Goal: Information Seeking & Learning: Learn about a topic

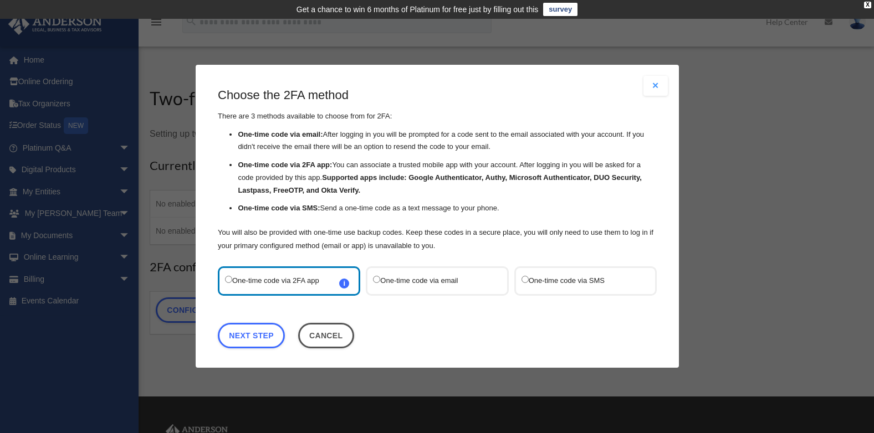
click at [566, 285] on label "One-time code via SMS" at bounding box center [579, 281] width 117 height 15
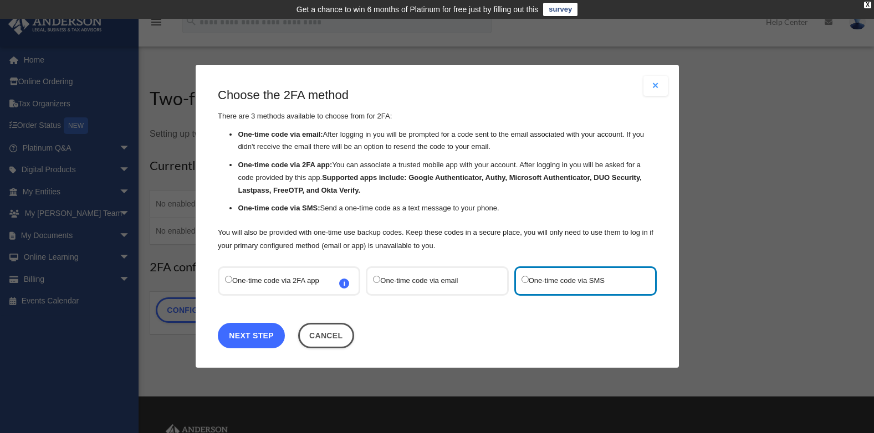
click at [265, 335] on link "Next Step" at bounding box center [251, 335] width 67 height 25
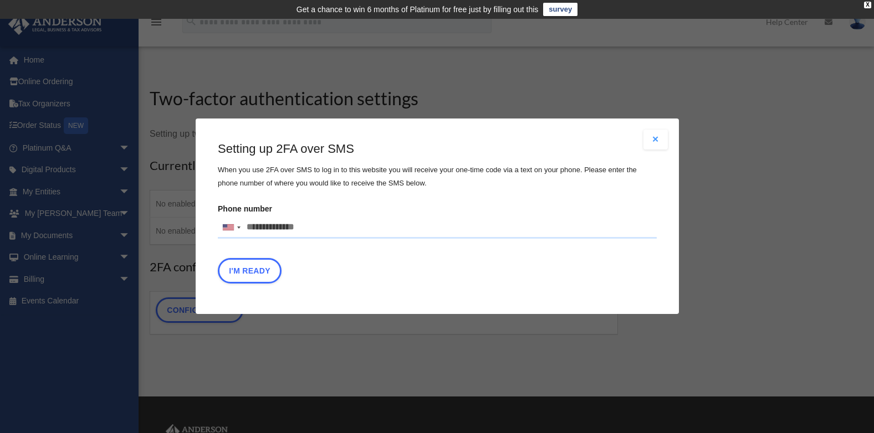
click at [302, 232] on input "Phone number United States +1 United Kingdom +44 Afghanistan (‫افغانستان‬‎) +93…" at bounding box center [437, 228] width 439 height 22
type input "**********"
click at [254, 272] on button "I'm Ready" at bounding box center [250, 271] width 64 height 25
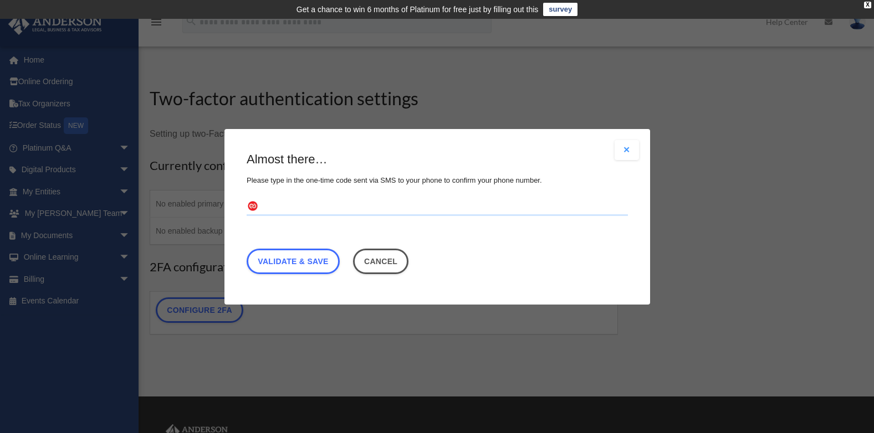
click at [301, 205] on input "text" at bounding box center [436, 207] width 381 height 18
type input "******"
click at [297, 260] on link "Validate & Save" at bounding box center [292, 260] width 93 height 25
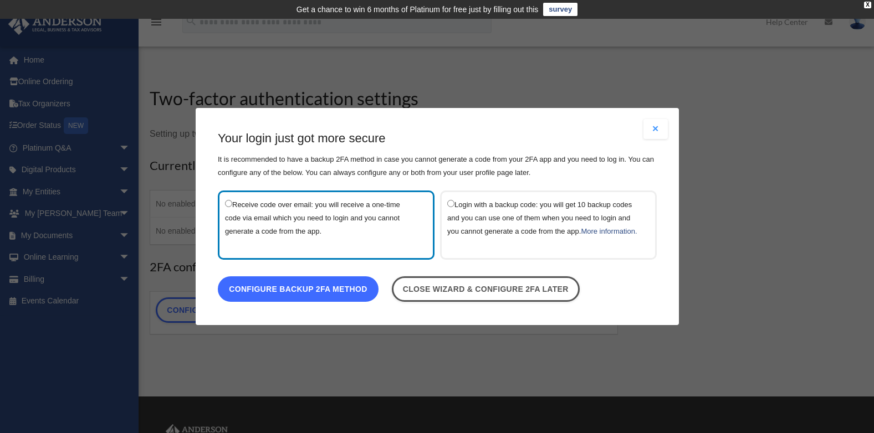
click at [298, 300] on link "Configure backup 2FA method" at bounding box center [298, 288] width 161 height 25
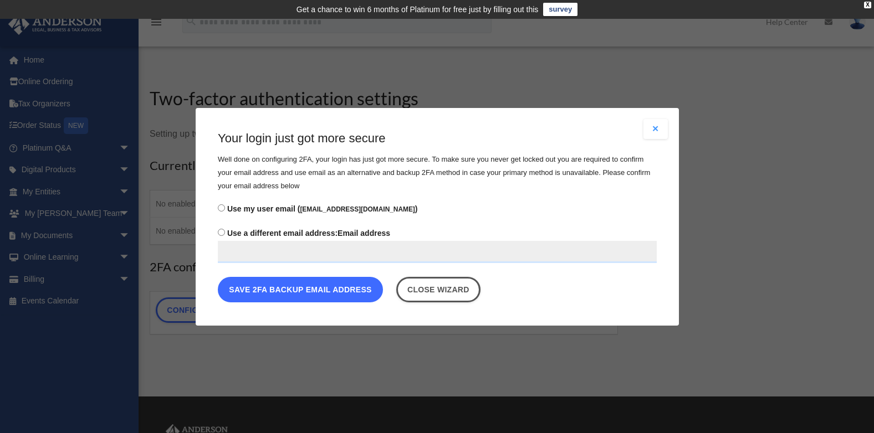
click at [319, 298] on button "Save 2FA backup email address" at bounding box center [300, 288] width 165 height 25
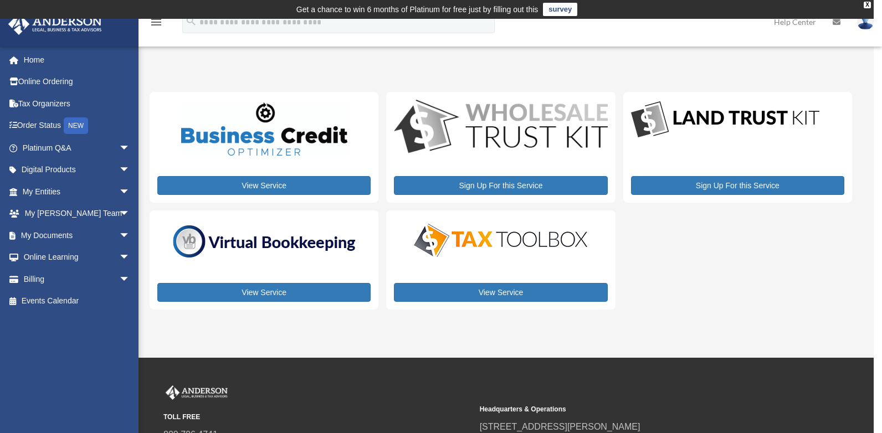
click at [521, 127] on img at bounding box center [500, 128] width 213 height 57
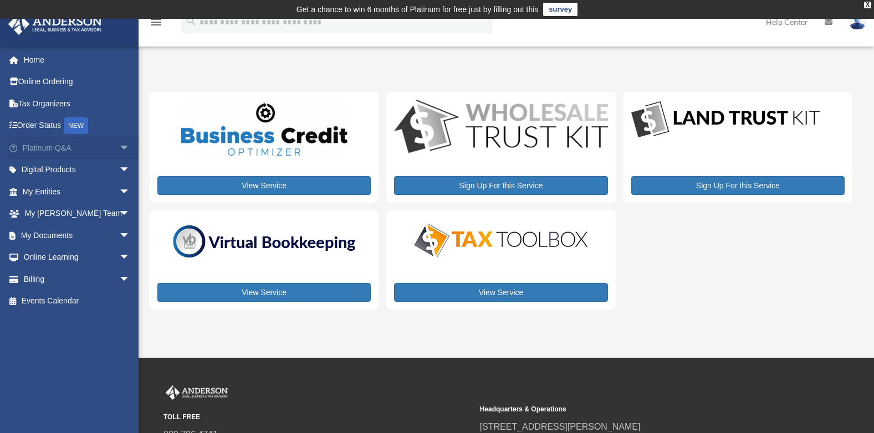
click at [119, 145] on span "arrow_drop_down" at bounding box center [130, 148] width 22 height 23
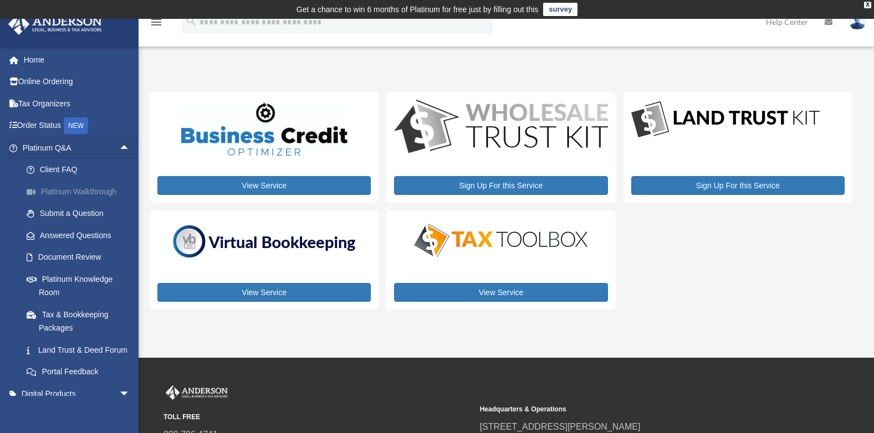
click at [107, 191] on link "Platinum Walkthrough" at bounding box center [81, 192] width 131 height 22
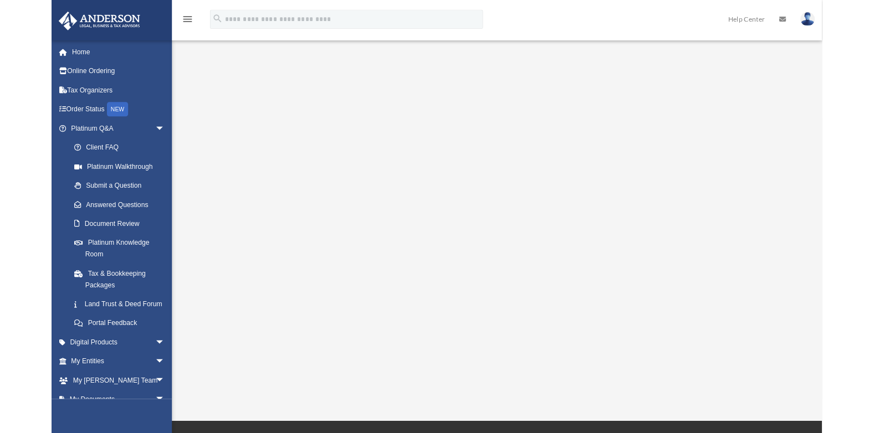
scroll to position [26, 0]
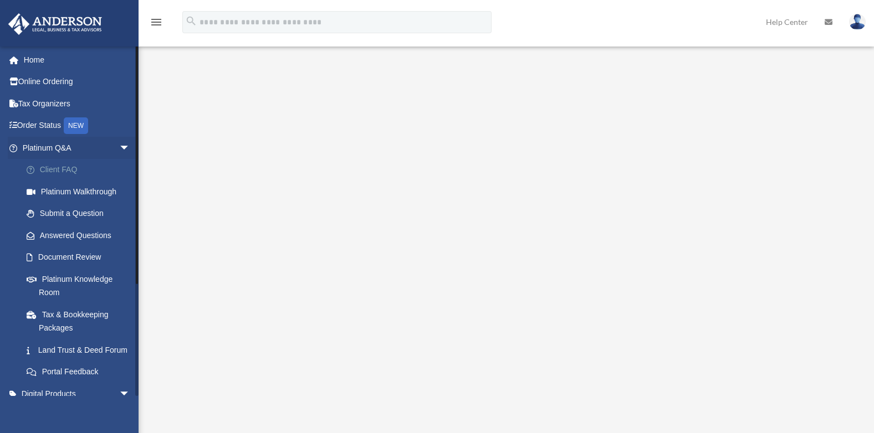
click at [77, 172] on link "Client FAQ" at bounding box center [81, 170] width 131 height 22
click at [52, 167] on link "Client FAQ" at bounding box center [81, 170] width 131 height 22
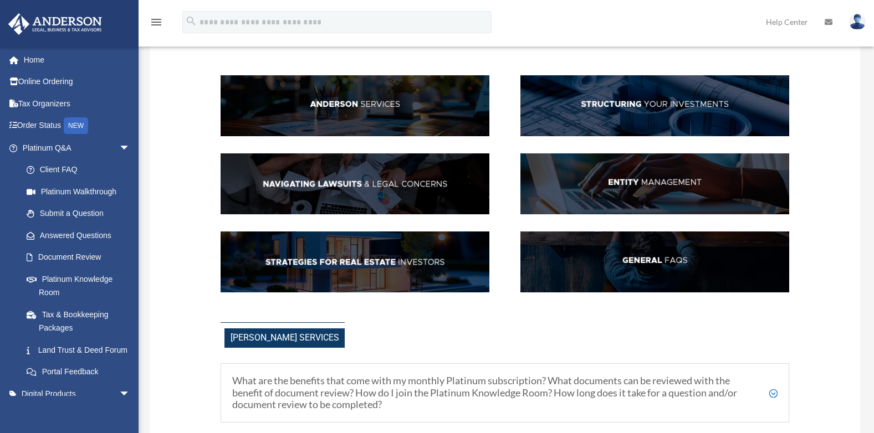
scroll to position [106, 0]
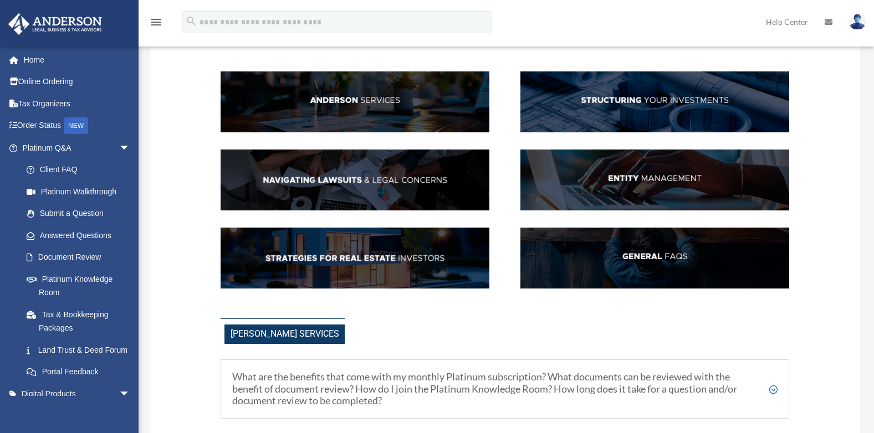
click at [722, 116] on img at bounding box center [654, 101] width 269 height 61
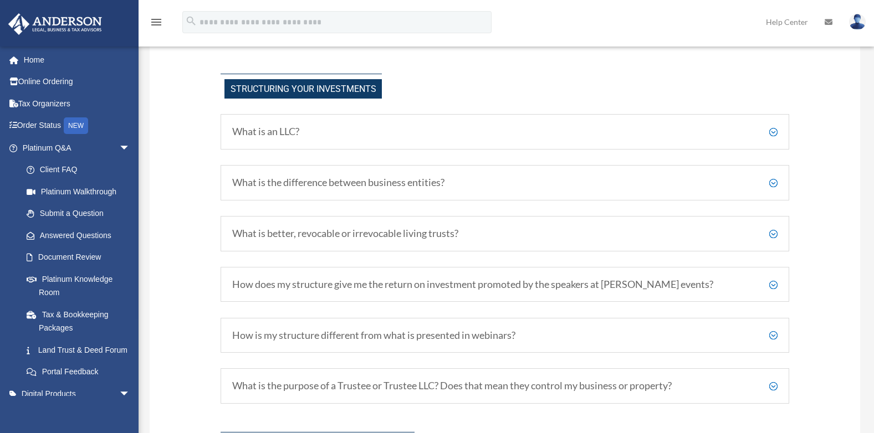
scroll to position [588, 0]
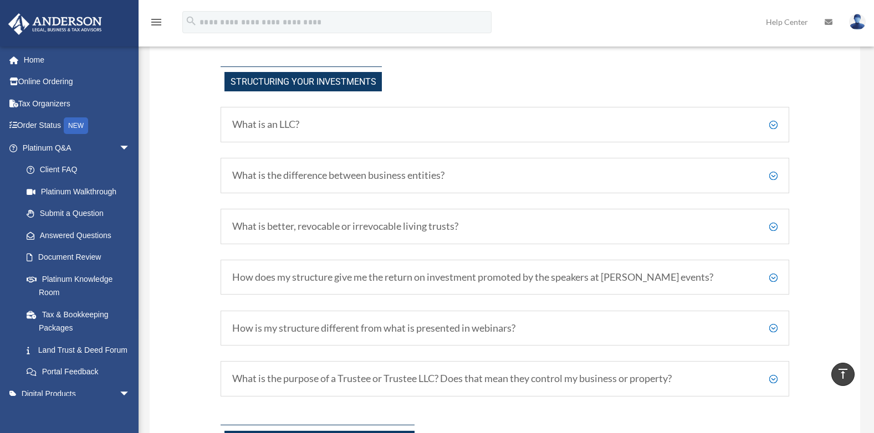
click at [744, 126] on h5 "What is an LLC?" at bounding box center [504, 125] width 545 height 12
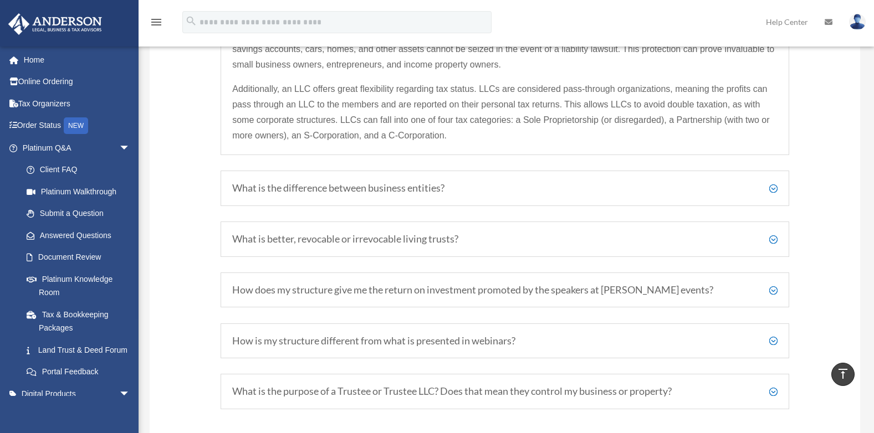
scroll to position [723, 0]
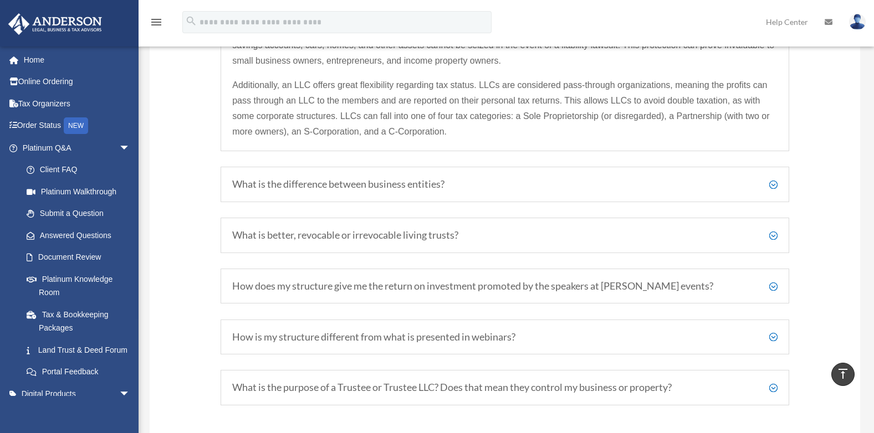
click at [771, 192] on div "What is the difference between business entities? Anderson Advisors primarily w…" at bounding box center [504, 184] width 568 height 35
click at [769, 187] on h5 "What is the difference between business entities?" at bounding box center [504, 184] width 545 height 12
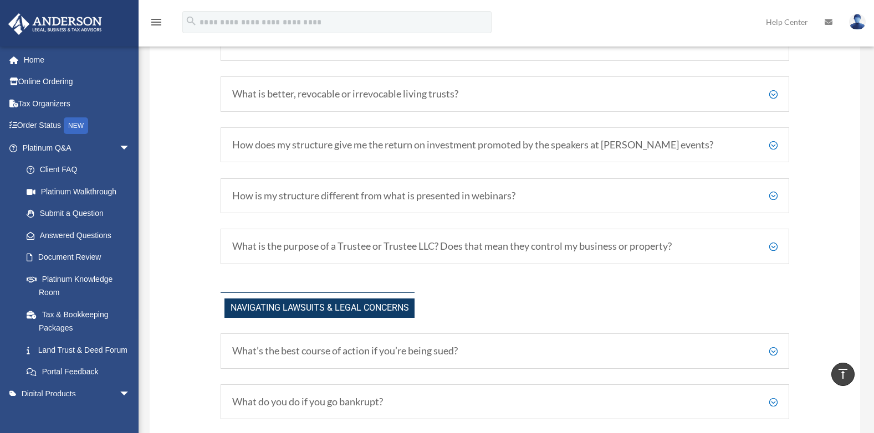
scroll to position [846, 0]
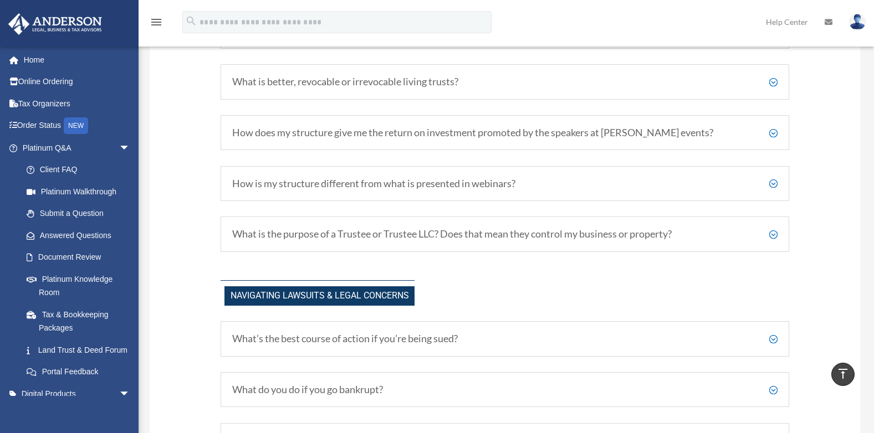
click at [772, 85] on h5 "What is better, revocable or irrevocable living trusts?" at bounding box center [504, 82] width 545 height 12
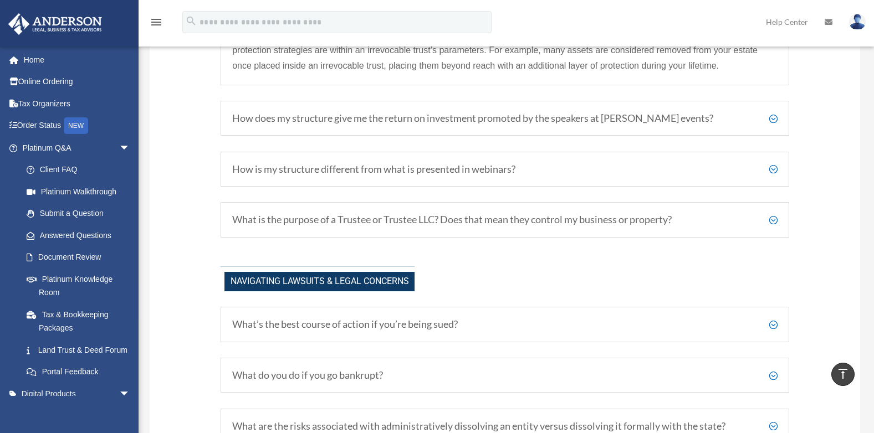
scroll to position [884, 0]
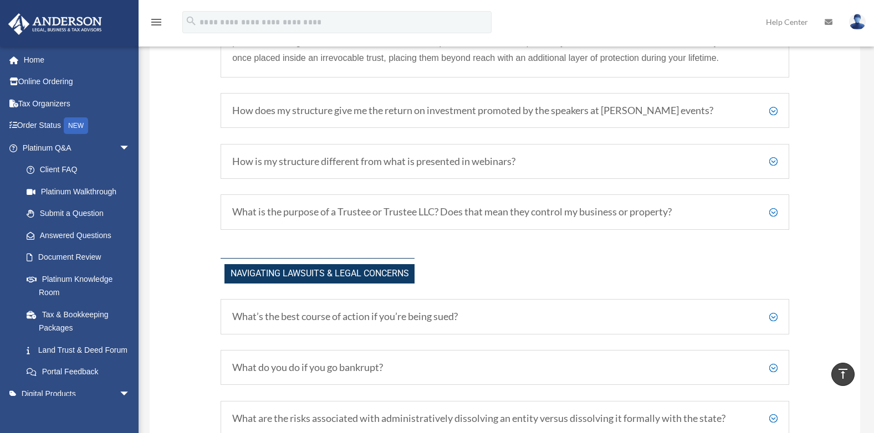
click at [721, 117] on div "How does my structure give me the return on investment promoted by the speakers…" at bounding box center [504, 110] width 568 height 35
click at [779, 107] on div "How does my structure give me the return on investment promoted by the speakers…" at bounding box center [504, 110] width 568 height 35
click at [769, 110] on h5 "How does my structure give me the return on investment promoted by the speakers…" at bounding box center [504, 111] width 545 height 12
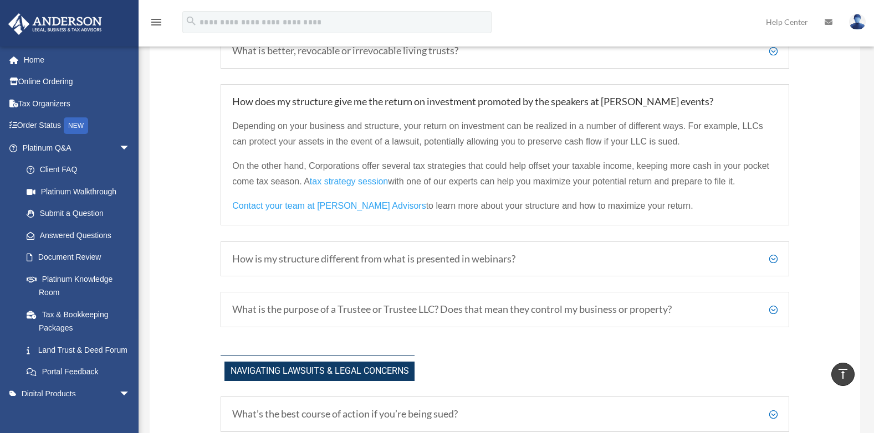
scroll to position [780, 0]
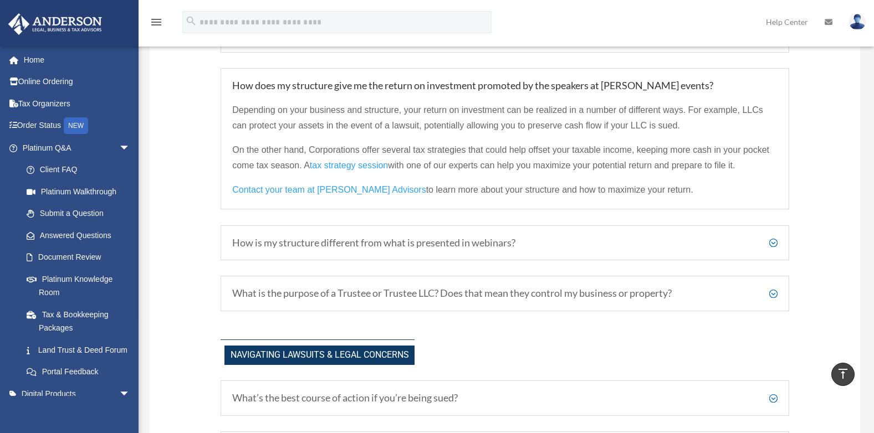
click at [774, 243] on h5 "How is my structure different from what is presented in webinars?" at bounding box center [504, 243] width 545 height 12
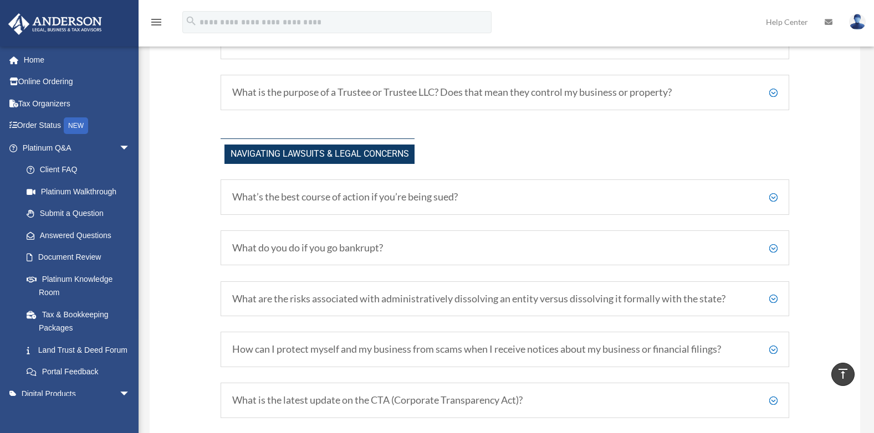
scroll to position [992, 0]
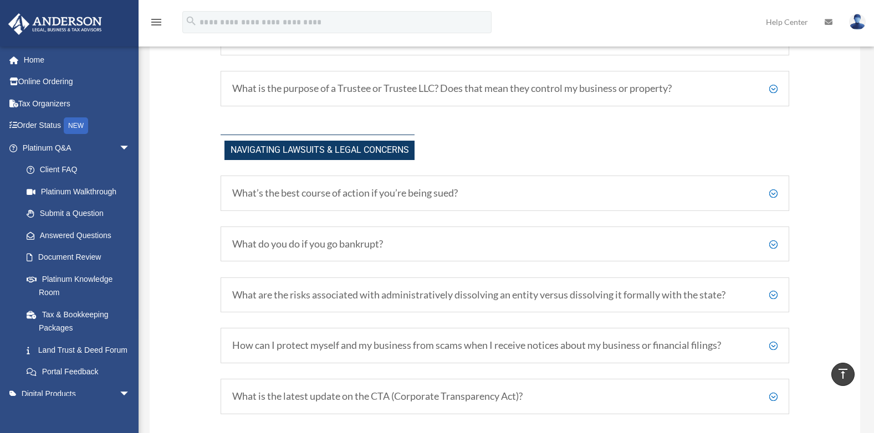
click at [772, 89] on h5 "What is the purpose of a Trustee or Trustee LLC? Does that mean they control my…" at bounding box center [504, 89] width 545 height 12
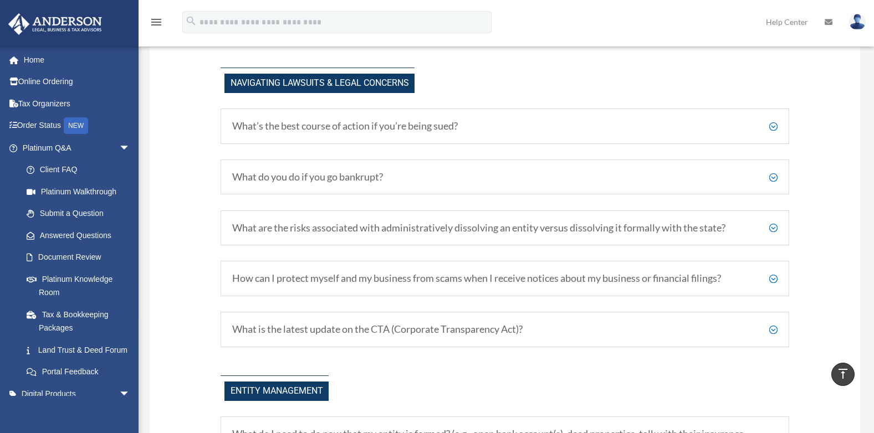
scroll to position [1047, 0]
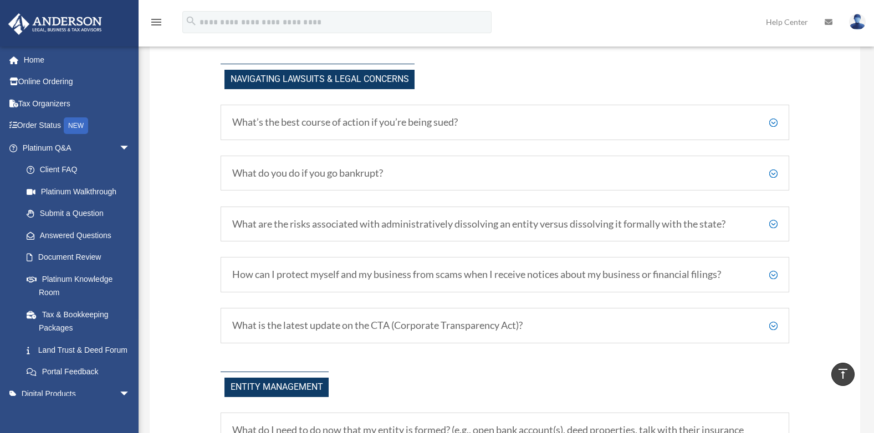
click at [772, 126] on h5 "What’s the best course of action if you’re being sued?" at bounding box center [504, 122] width 545 height 12
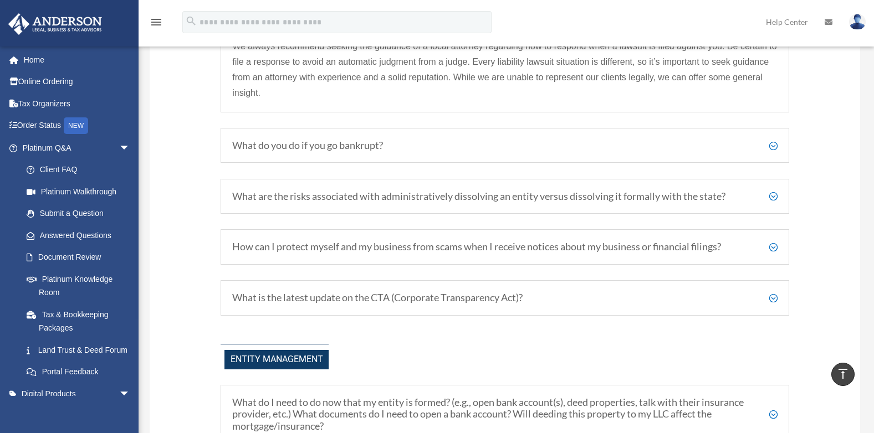
scroll to position [1208, 0]
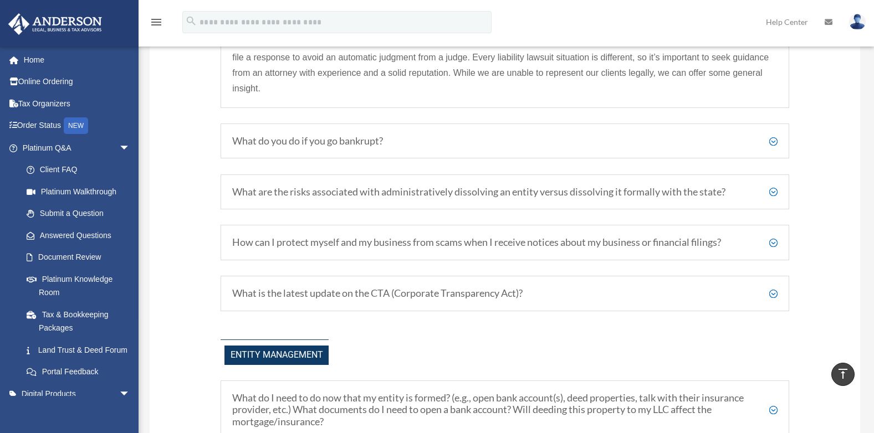
click at [772, 139] on h5 "What do you do if you go bankrupt?" at bounding box center [504, 141] width 545 height 12
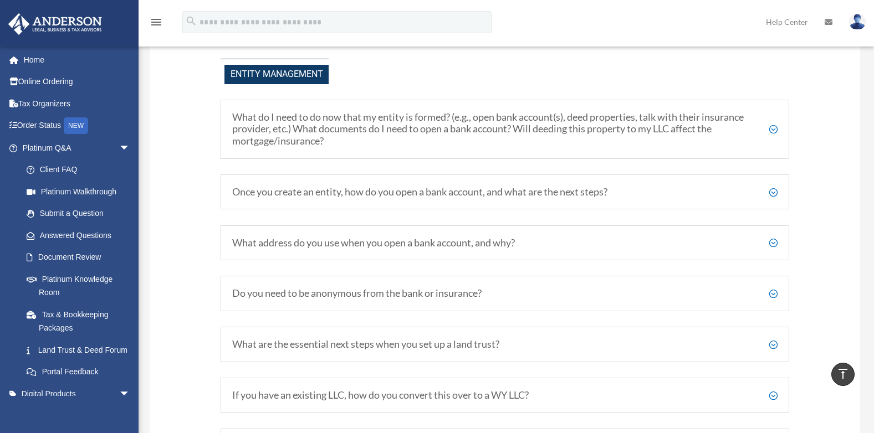
scroll to position [1481, 0]
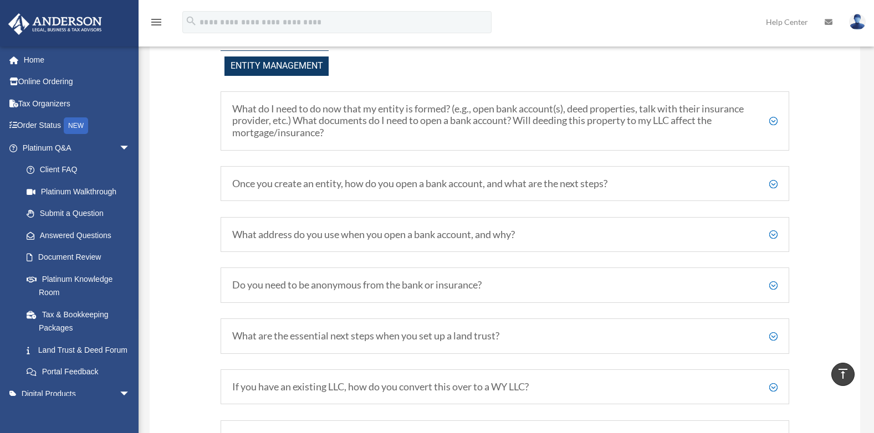
click at [775, 125] on h5 "What do I need to do now that my entity is formed? (e.g., open bank account(s),…" at bounding box center [504, 121] width 545 height 36
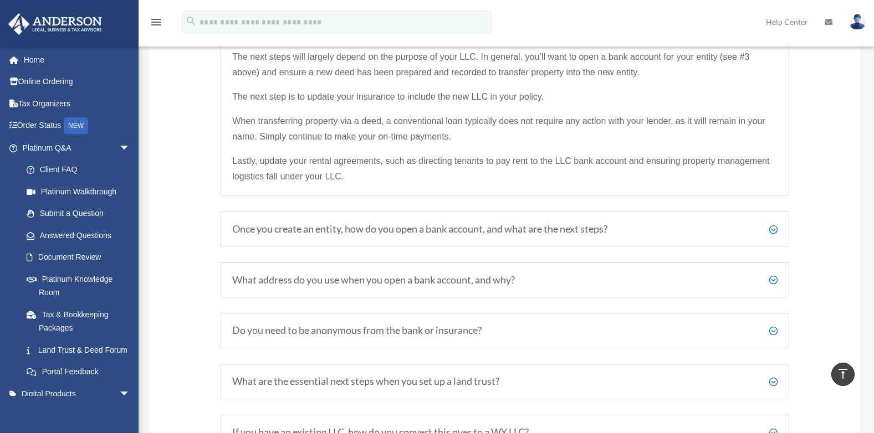
scroll to position [1586, 0]
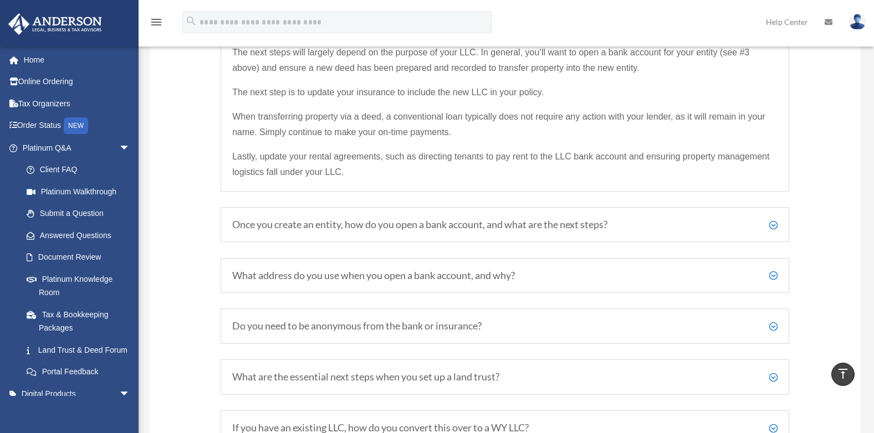
click at [774, 225] on h5 "Once you create an entity, how do you open a bank account, and what are the nex…" at bounding box center [504, 225] width 545 height 12
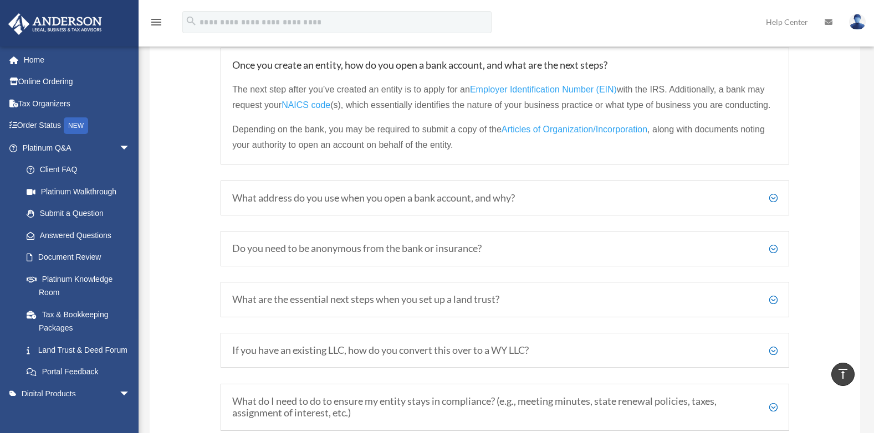
scroll to position [1604, 0]
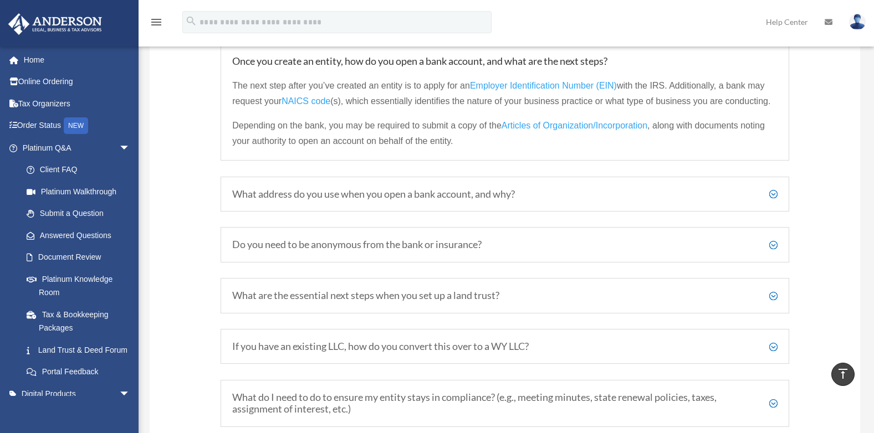
click at [775, 196] on h5 "What address do you use when you open a bank account, and why?" at bounding box center [504, 194] width 545 height 12
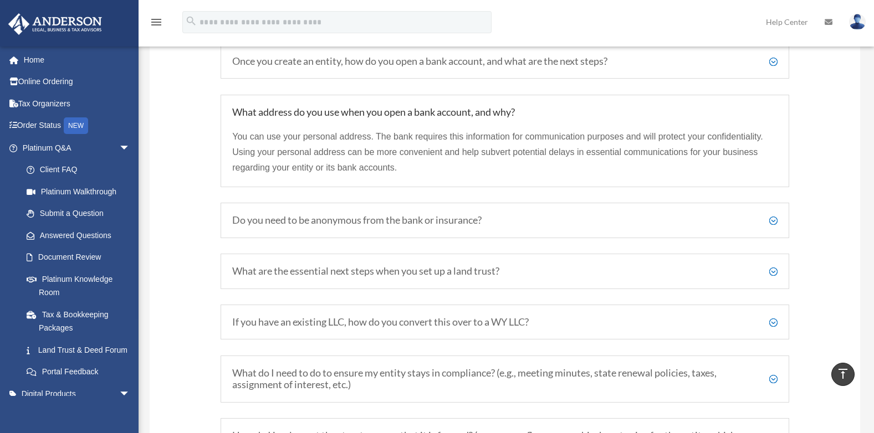
click at [773, 224] on h5 "Do you need to be anonymous from the bank or insurance?" at bounding box center [504, 220] width 545 height 12
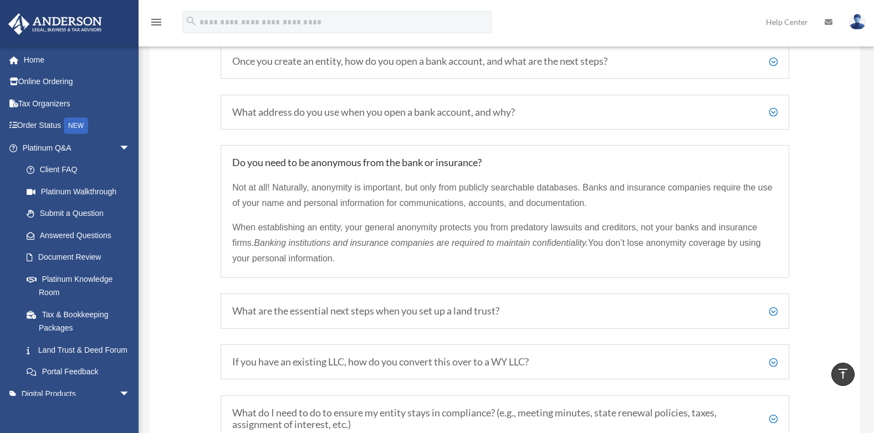
click at [773, 361] on h5 "If you have an existing LLC, how do you convert this over to a WY LLC?" at bounding box center [504, 362] width 545 height 12
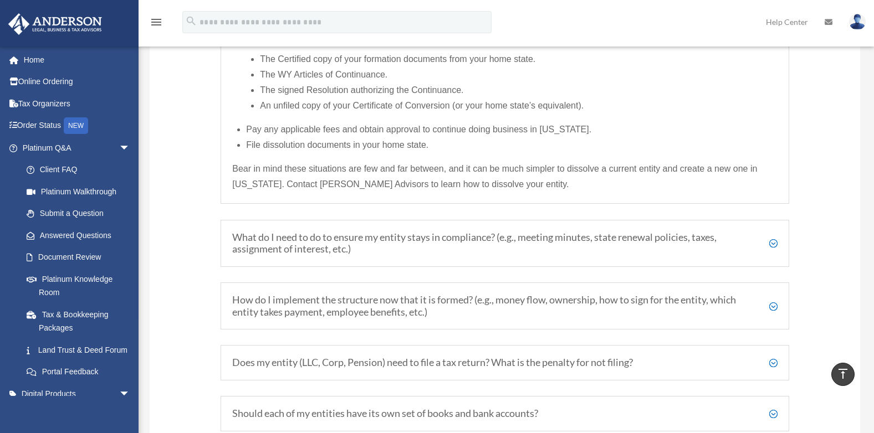
scroll to position [1996, 0]
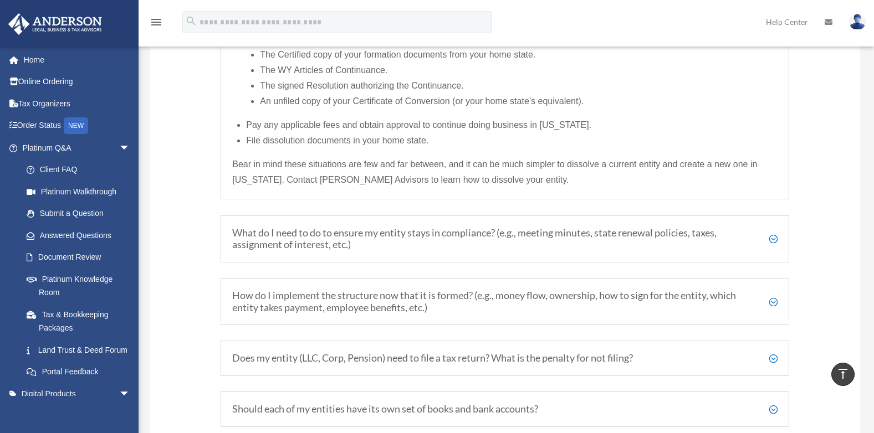
click at [773, 239] on h5 "What do I need to do to ensure my entity stays in compliance? (e.g., meeting mi…" at bounding box center [504, 239] width 545 height 24
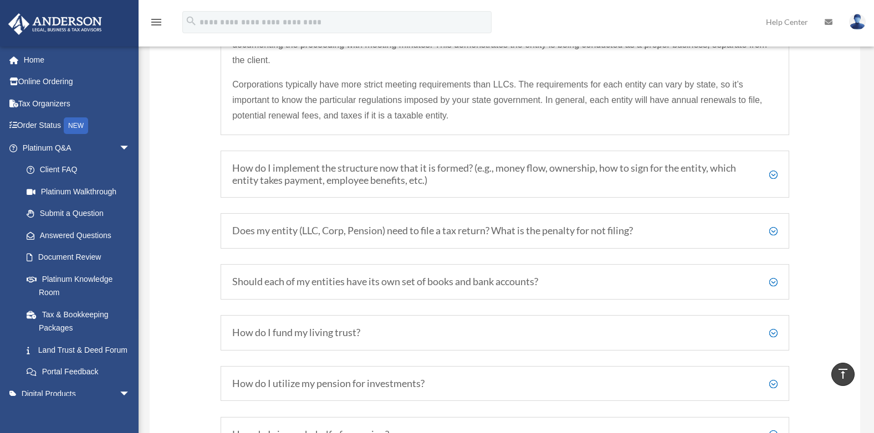
scroll to position [1931, 0]
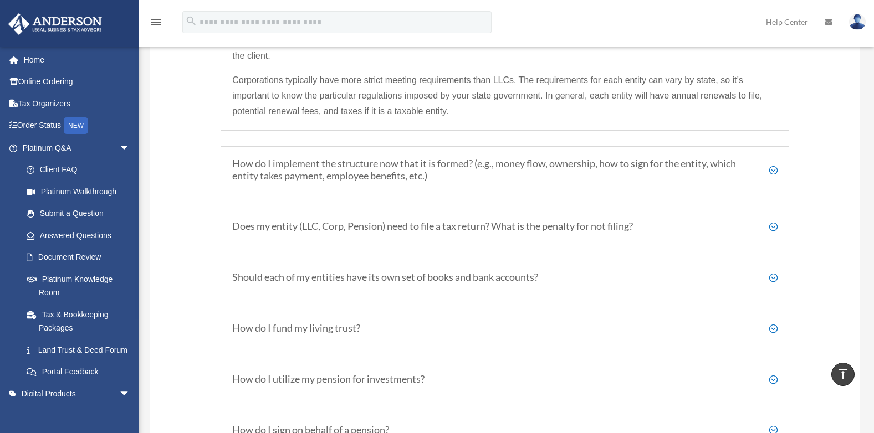
click at [773, 172] on h5 "How do I implement the structure now that it is formed? (e.g., money flow, owne…" at bounding box center [504, 170] width 545 height 24
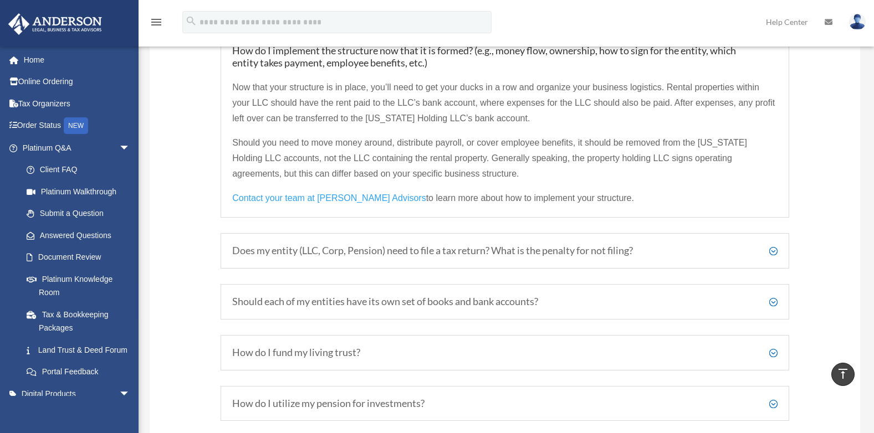
click at [773, 304] on h5 "Should each of my entities have its own set of books and bank accounts?" at bounding box center [504, 302] width 545 height 12
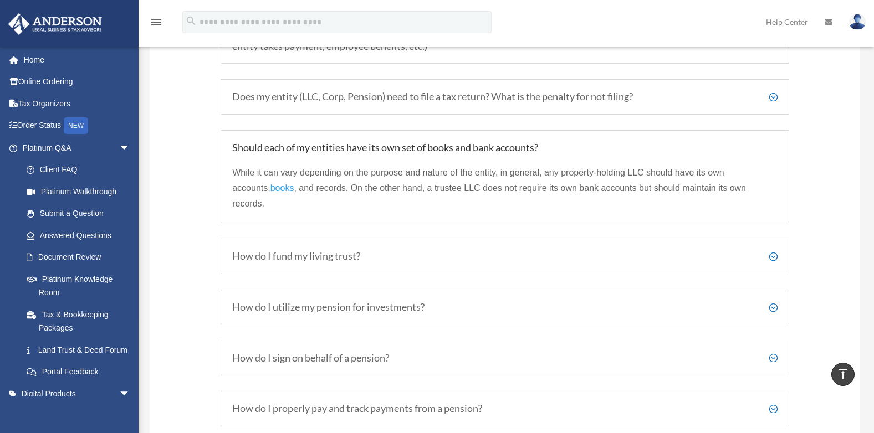
scroll to position [1956, 0]
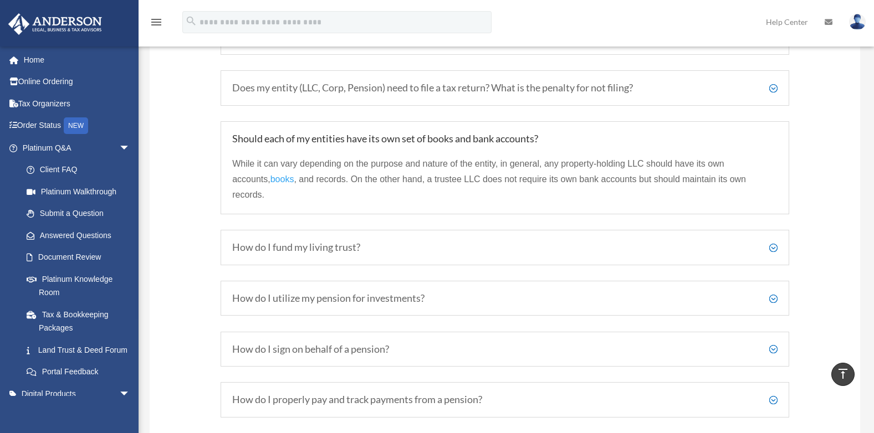
click at [773, 242] on h5 "How do I fund my living trust?" at bounding box center [504, 248] width 545 height 12
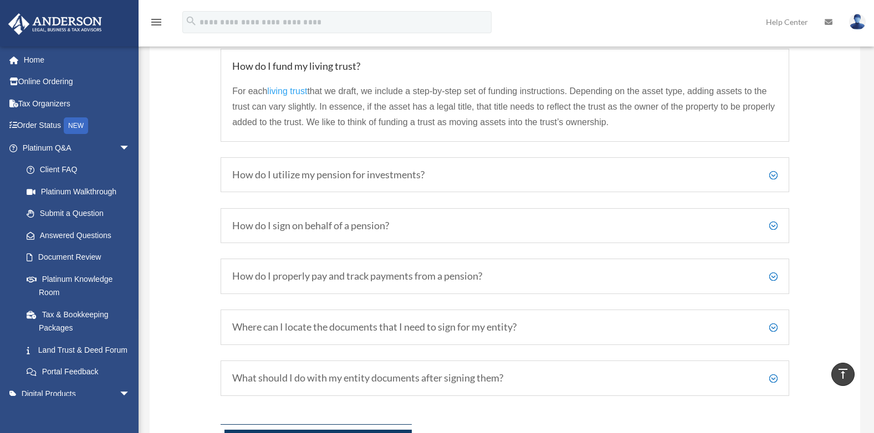
scroll to position [2102, 0]
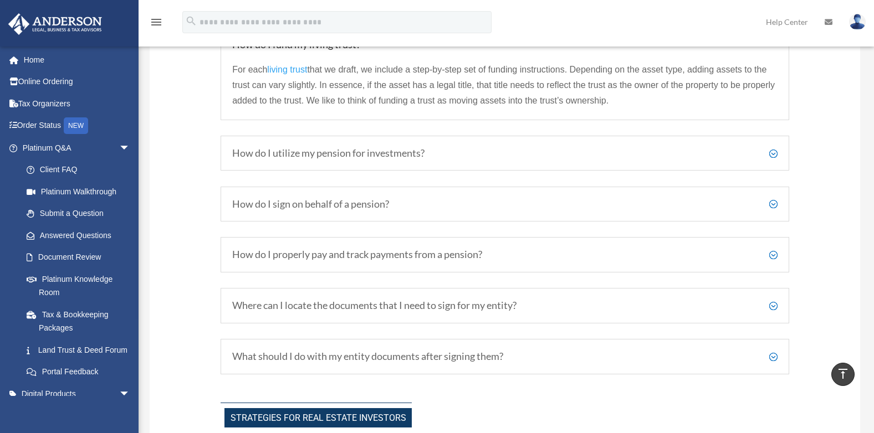
click at [772, 155] on h5 "How do I utilize my pension for investments?" at bounding box center [504, 153] width 545 height 12
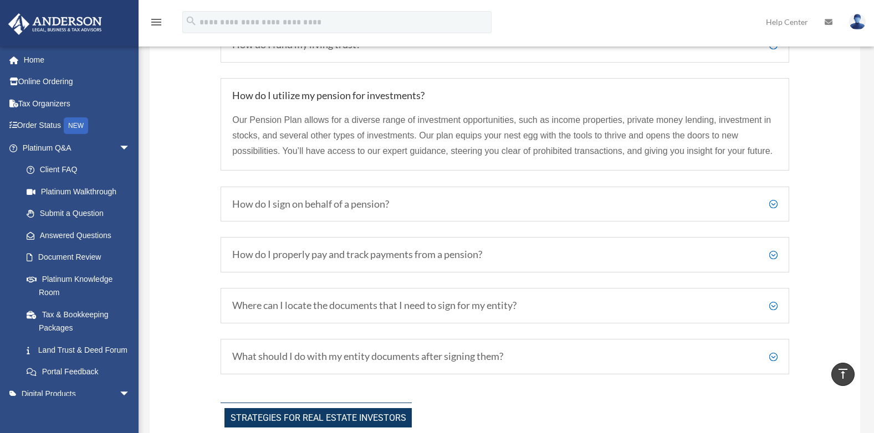
click at [775, 201] on h5 "How do I sign on behalf of a pension?" at bounding box center [504, 204] width 545 height 12
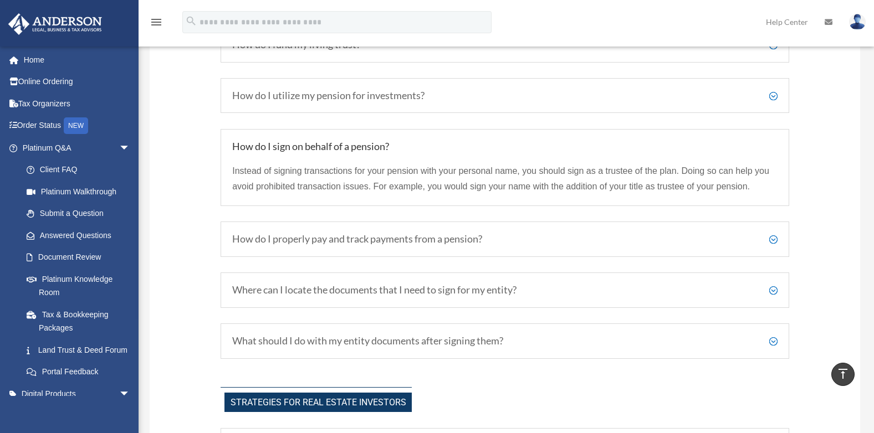
click at [775, 238] on h5 "How do I properly pay and track payments from a pension?" at bounding box center [504, 239] width 545 height 12
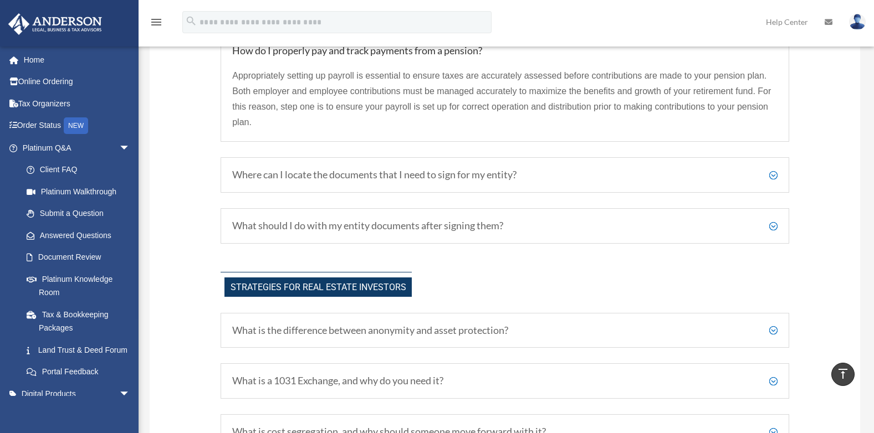
scroll to position [2252, 0]
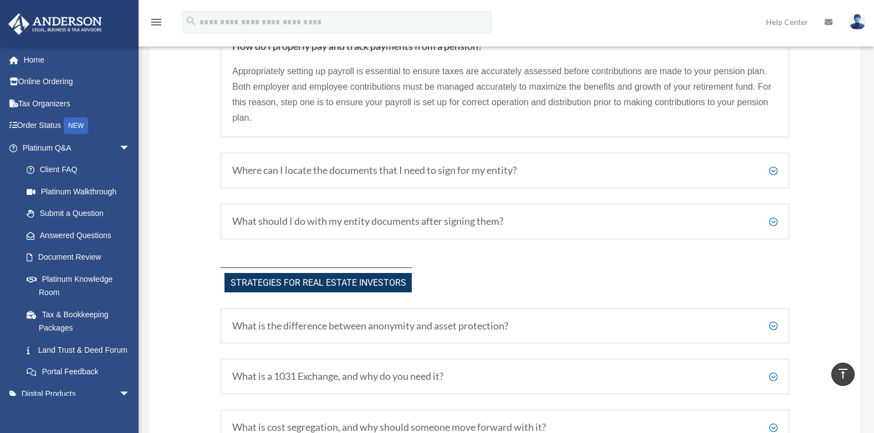
click at [771, 169] on h5 "Where can I locate the documents that I need to sign for my entity?" at bounding box center [504, 171] width 545 height 12
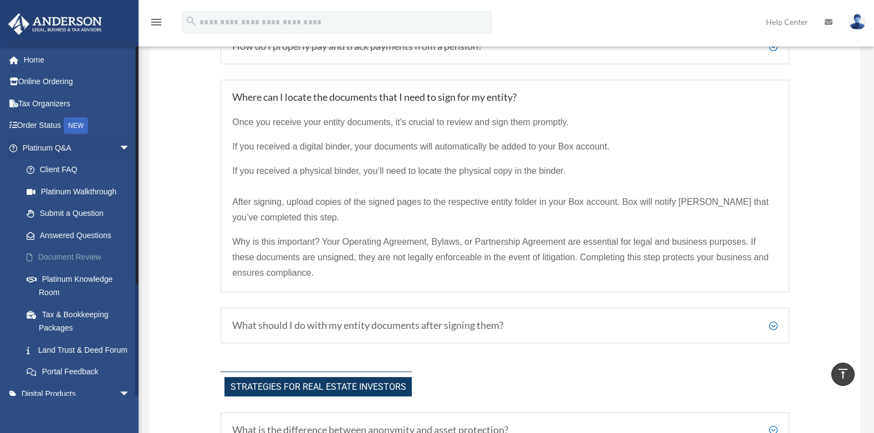
click at [90, 255] on link "Document Review" at bounding box center [81, 257] width 131 height 22
click at [64, 259] on link "Document Review" at bounding box center [81, 257] width 131 height 22
click at [70, 279] on link "Platinum Knowledge Room" at bounding box center [81, 285] width 131 height 35
click at [79, 255] on link "Document Review" at bounding box center [81, 257] width 131 height 22
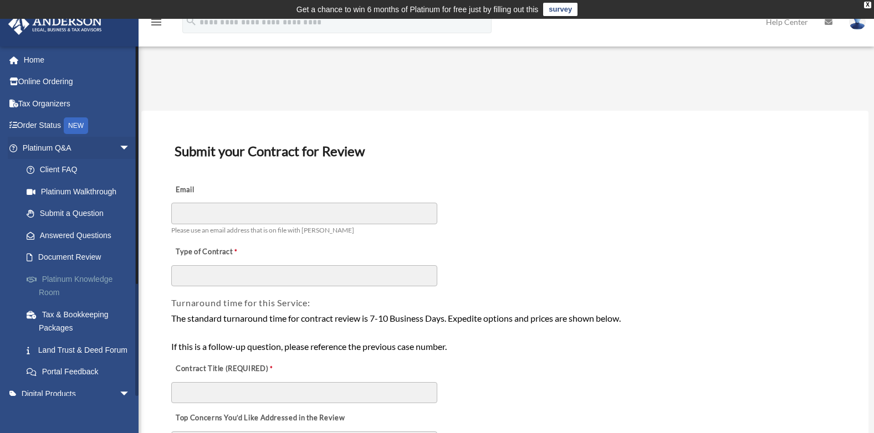
click at [79, 285] on link "Platinum Knowledge Room" at bounding box center [81, 285] width 131 height 35
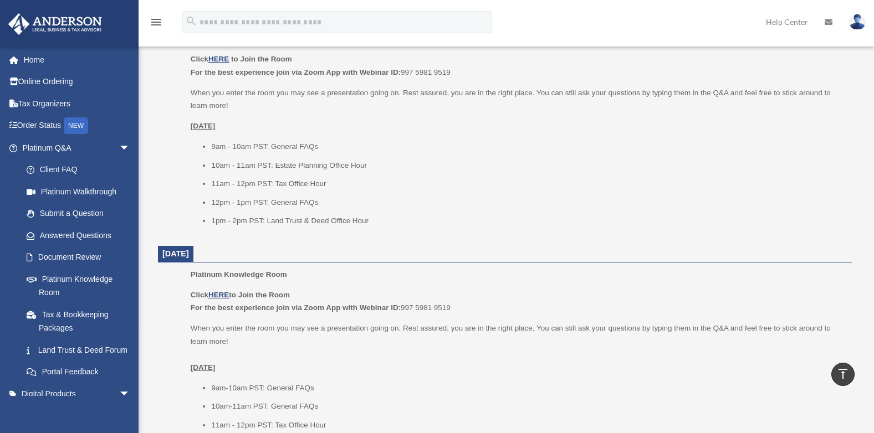
scroll to position [490, 0]
click at [229, 64] on u "HERE" at bounding box center [218, 62] width 20 height 8
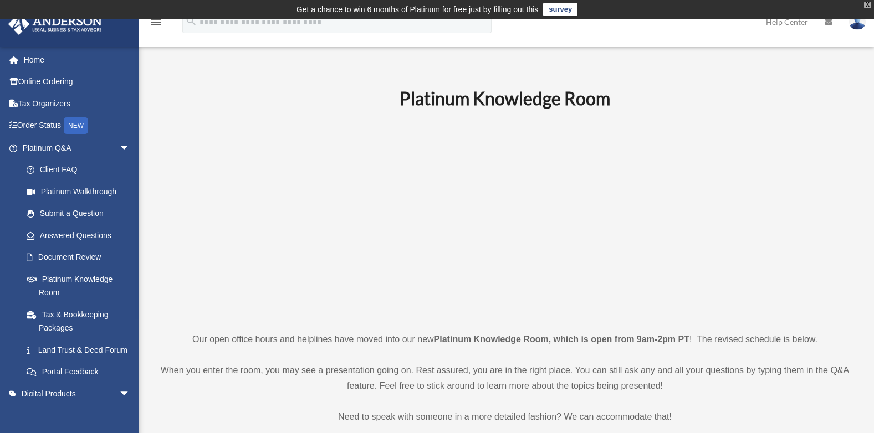
click at [869, 4] on div "X" at bounding box center [867, 5] width 7 height 7
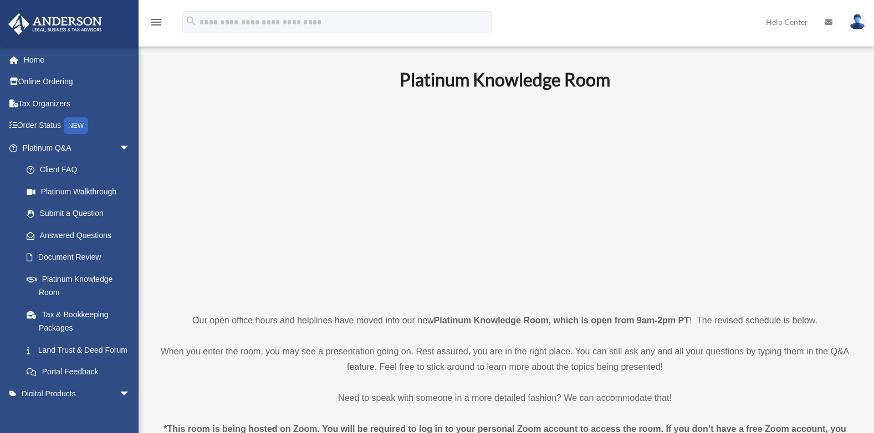
click at [857, 26] on img at bounding box center [857, 22] width 17 height 16
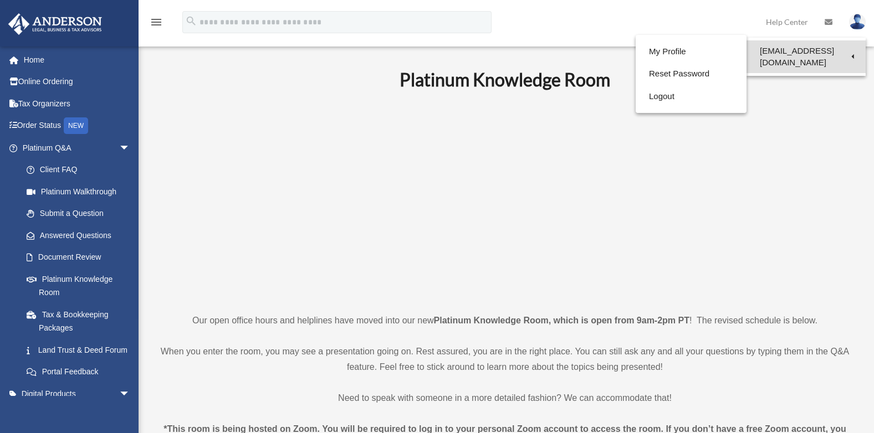
click at [818, 58] on link "[EMAIL_ADDRESS][DOMAIN_NAME]" at bounding box center [805, 56] width 119 height 33
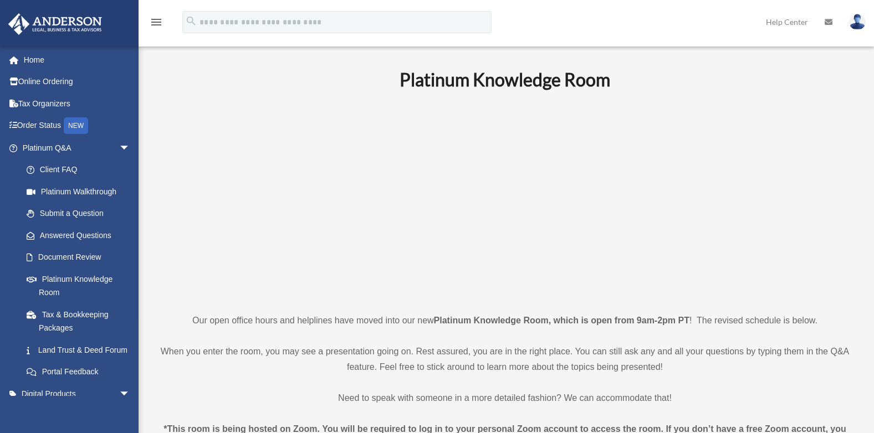
click at [857, 21] on img at bounding box center [857, 22] width 17 height 16
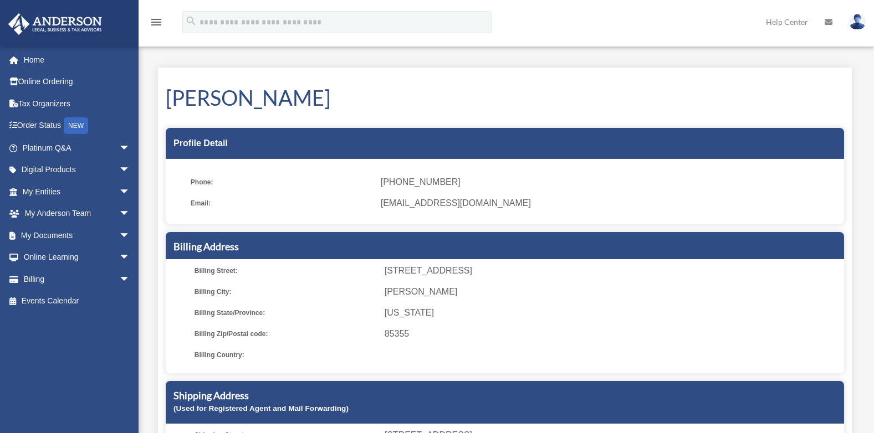
click at [857, 24] on img at bounding box center [857, 22] width 17 height 16
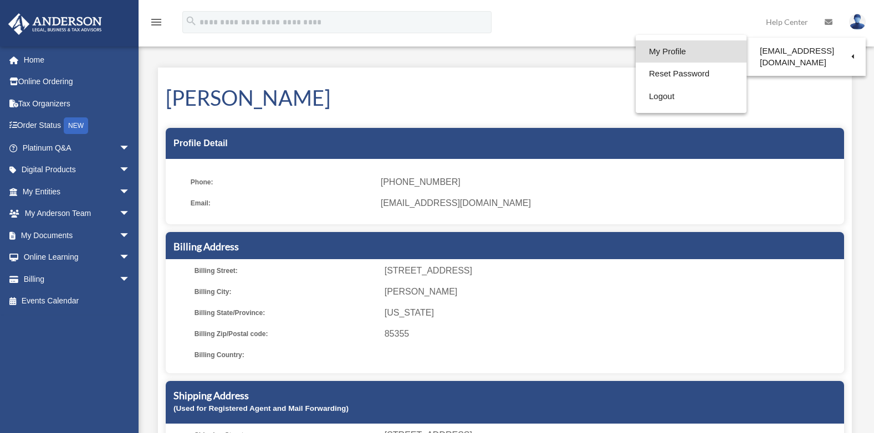
click at [686, 53] on link "My Profile" at bounding box center [690, 51] width 111 height 23
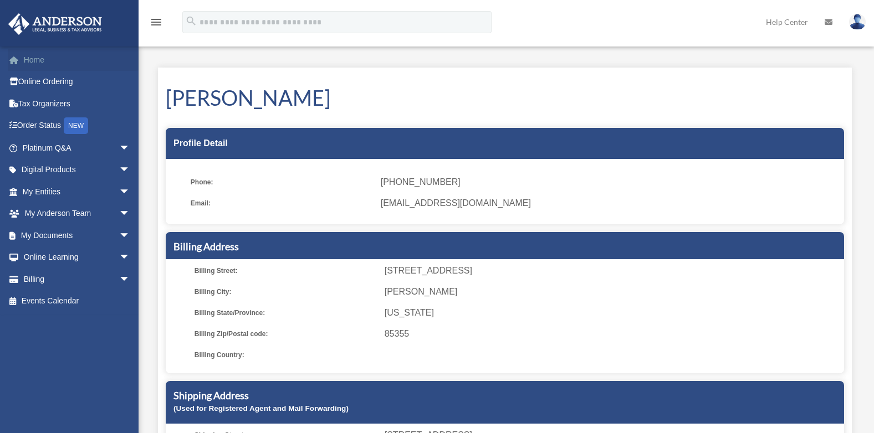
click at [50, 64] on link "Home" at bounding box center [77, 60] width 139 height 22
